Goal: Information Seeking & Learning: Learn about a topic

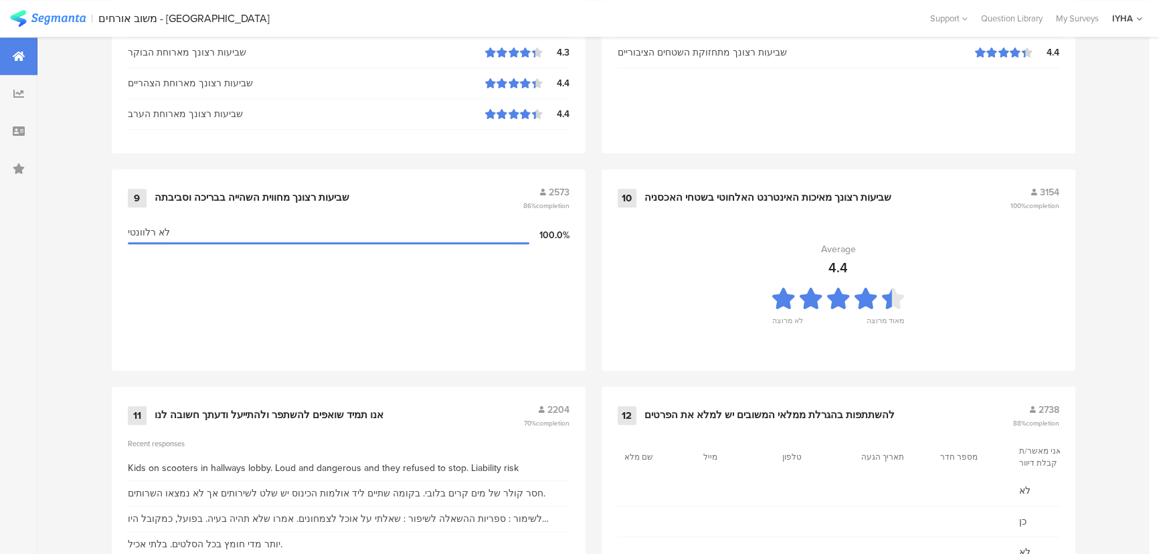
scroll to position [1405, 0]
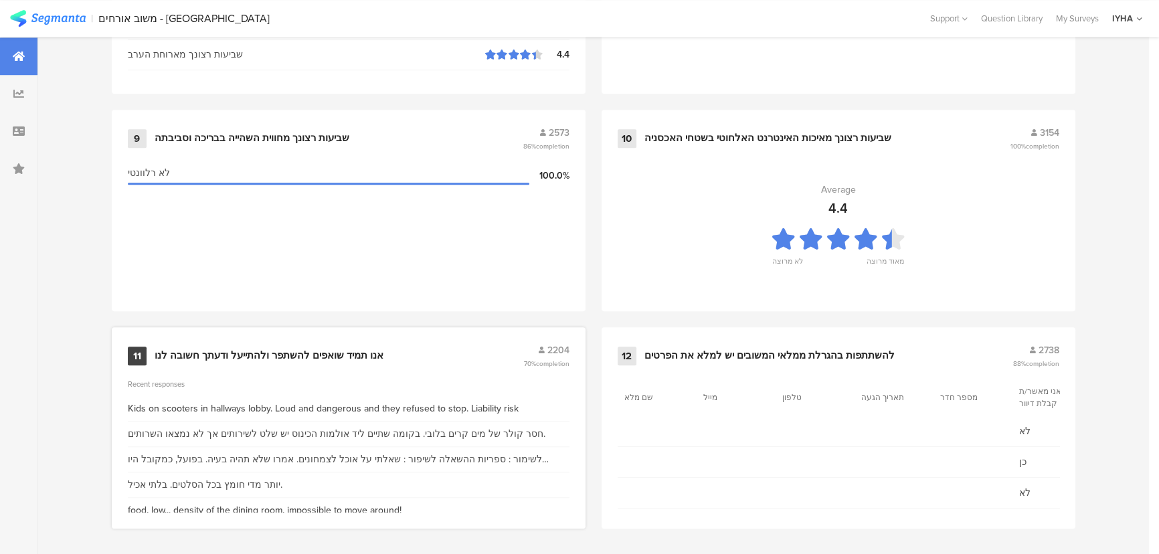
click at [312, 349] on div "אנו תמיד שואפים להשתפר ולהתייעל ודעתך חשובה לנו" at bounding box center [269, 355] width 229 height 13
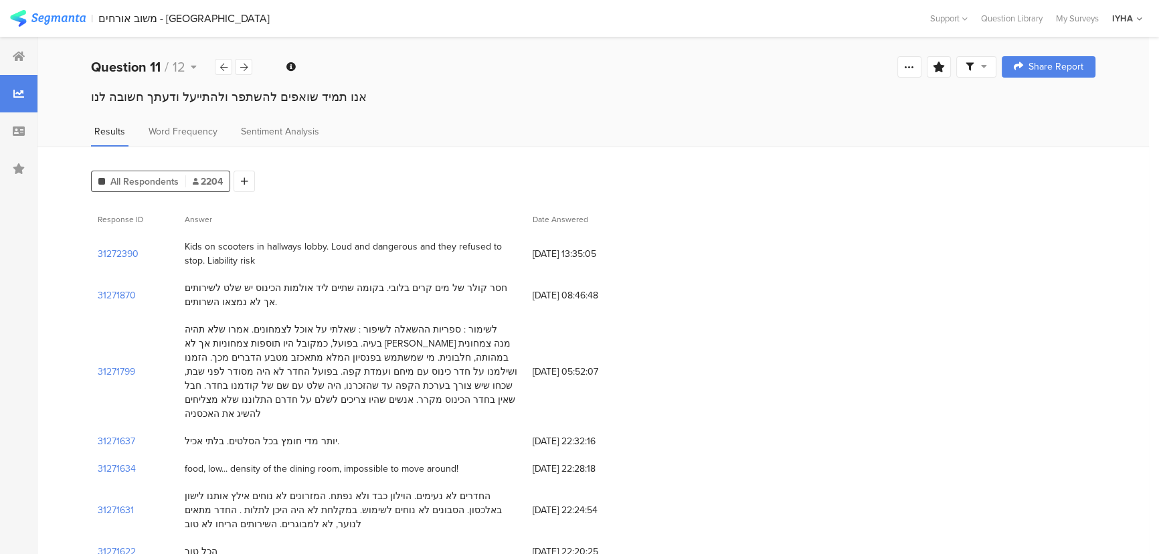
drag, startPoint x: 230, startPoint y: 262, endPoint x: 185, endPoint y: 259, distance: 44.9
click at [185, 259] on div "Kids on scooters in hallways lobby. Loud and dangerous and they refused to stop…" at bounding box center [352, 253] width 334 height 28
click at [101, 252] on section "31272390" at bounding box center [118, 254] width 41 height 14
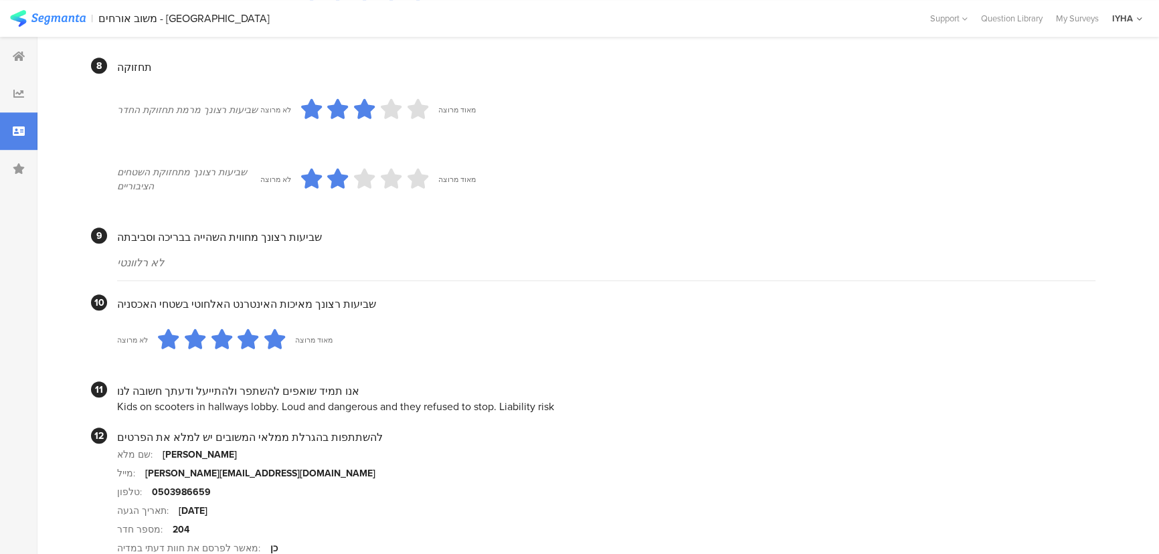
scroll to position [1204, 0]
